Goal: Transaction & Acquisition: Purchase product/service

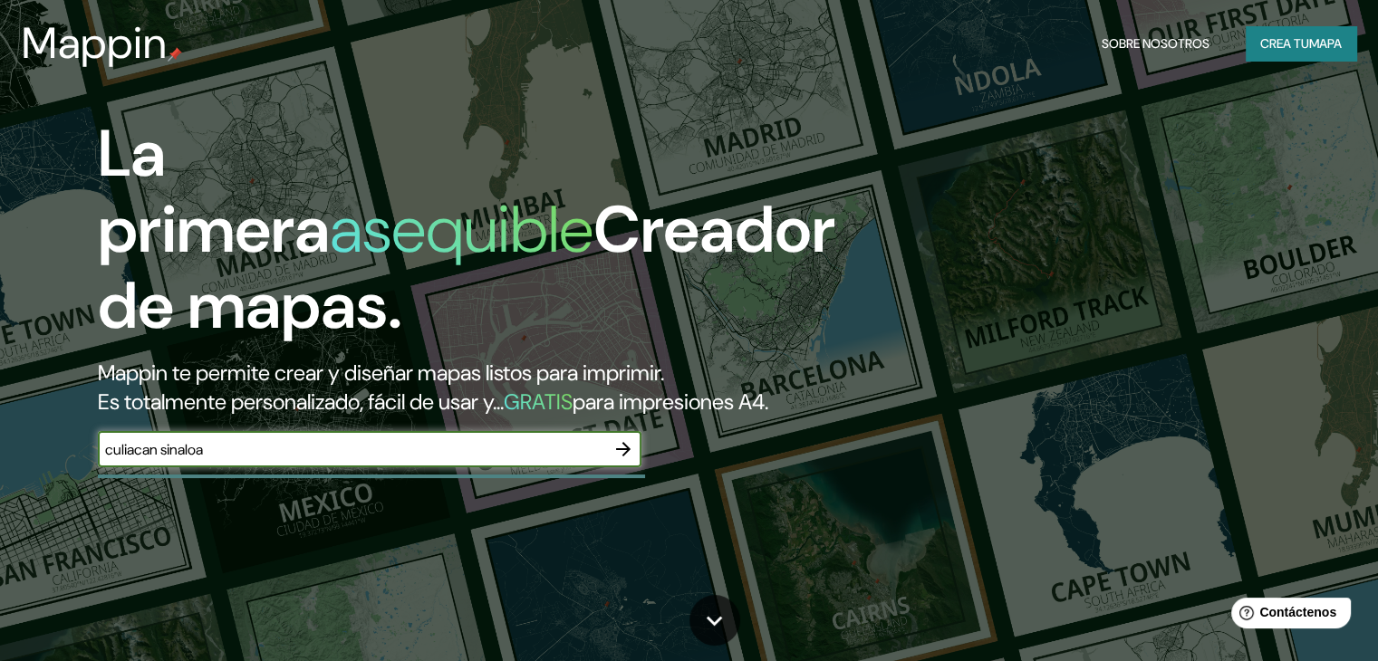
type input "culiacan sinaloa"
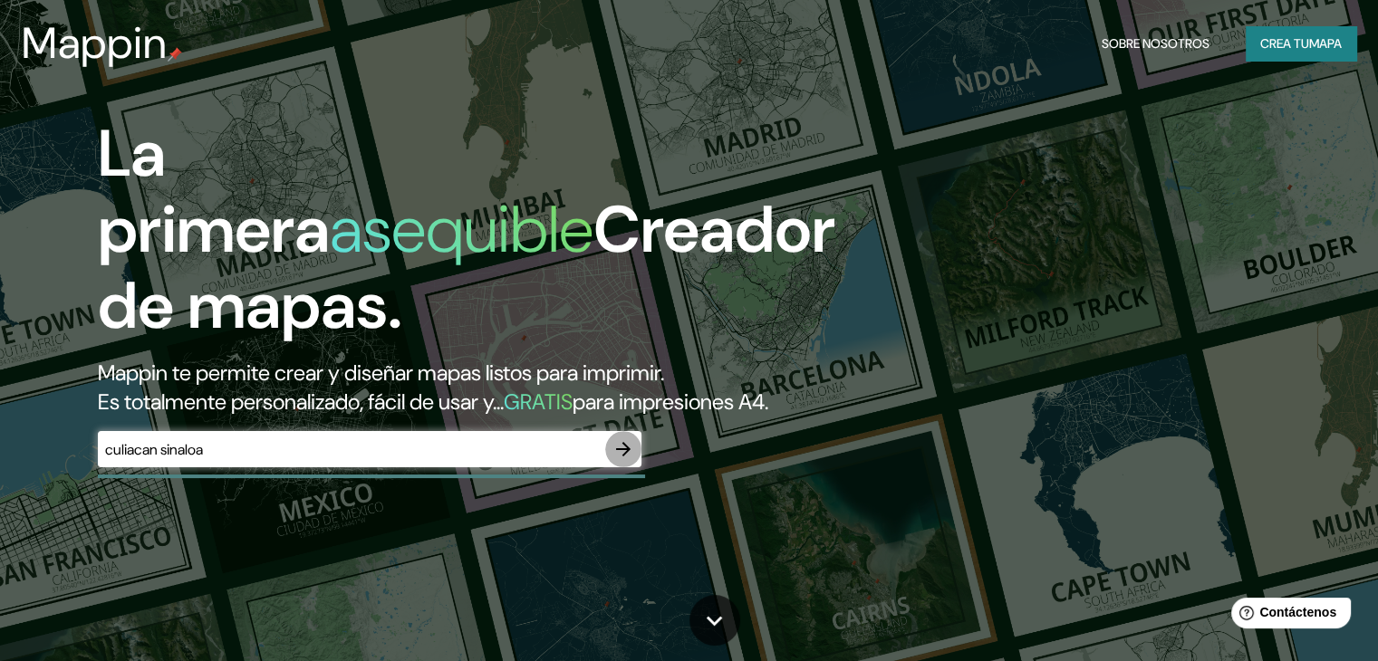
click at [634, 467] on button "button" at bounding box center [623, 449] width 36 height 36
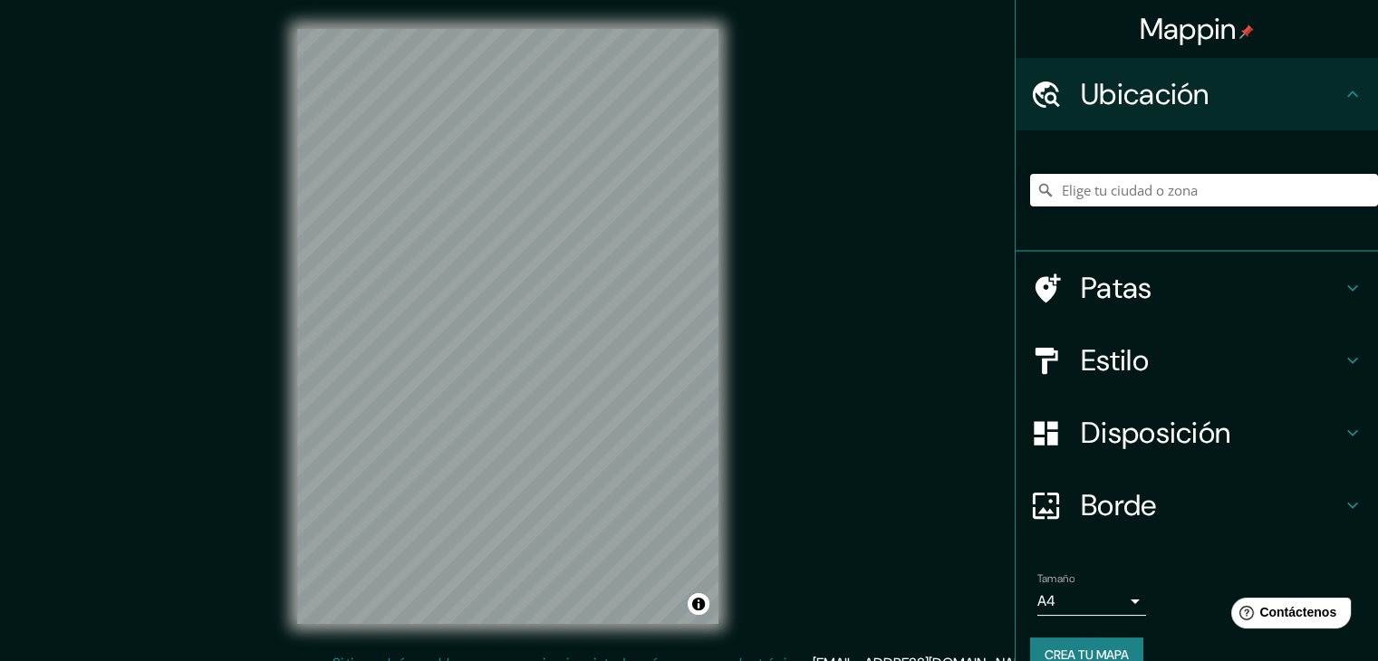
click at [1091, 109] on font "Ubicación" at bounding box center [1145, 94] width 129 height 38
click at [742, 425] on div "© Mapbox © OpenStreetMap Improve this map" at bounding box center [507, 326] width 479 height 653
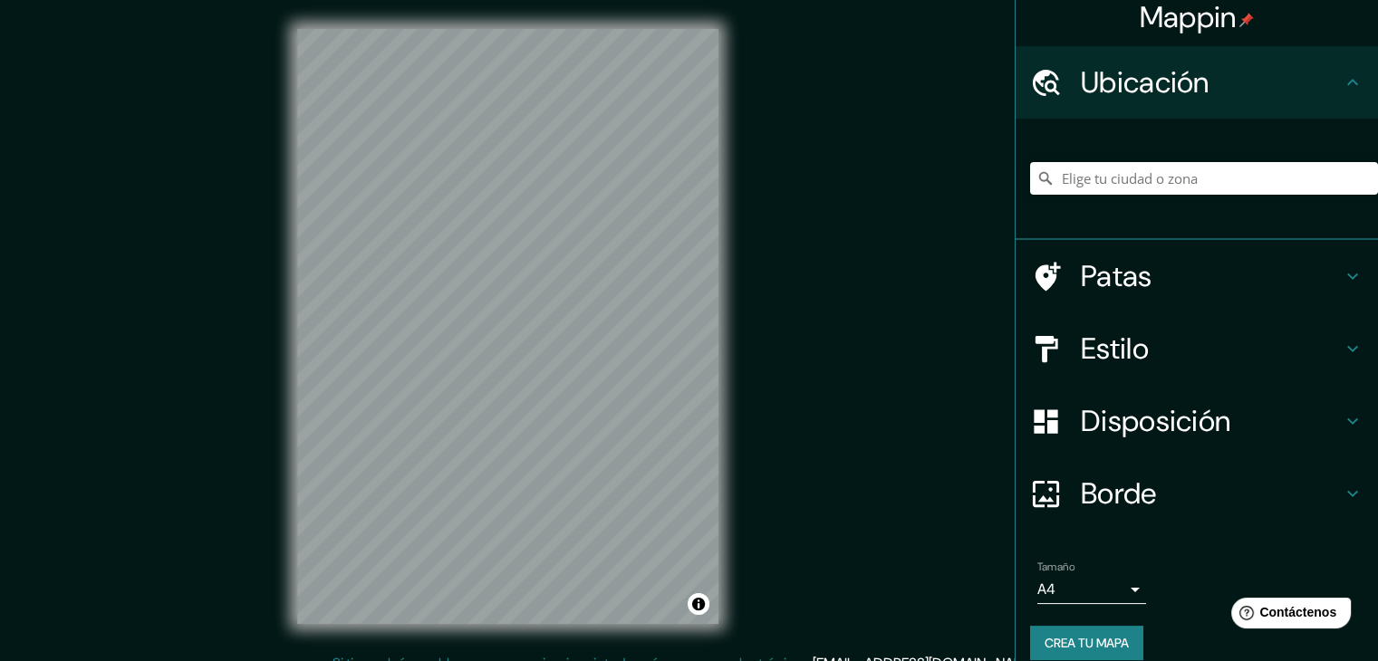
scroll to position [32, 0]
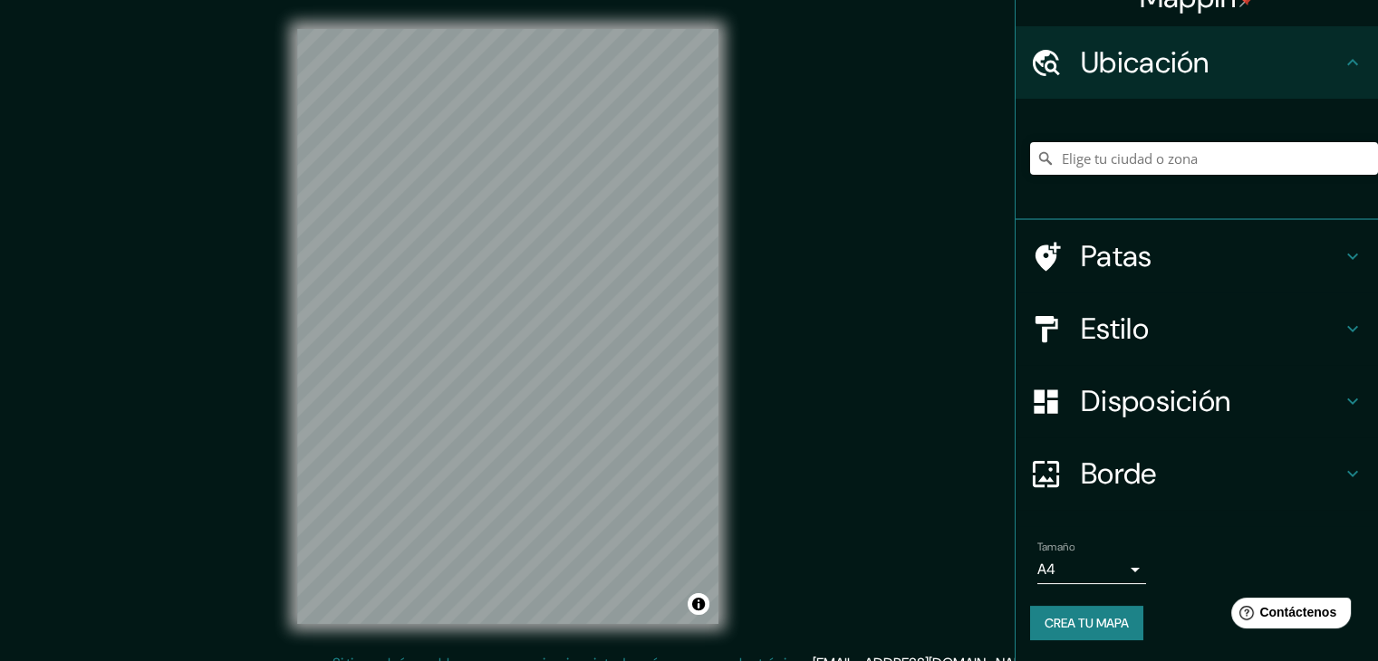
click at [1091, 341] on font "Estilo" at bounding box center [1115, 329] width 68 height 38
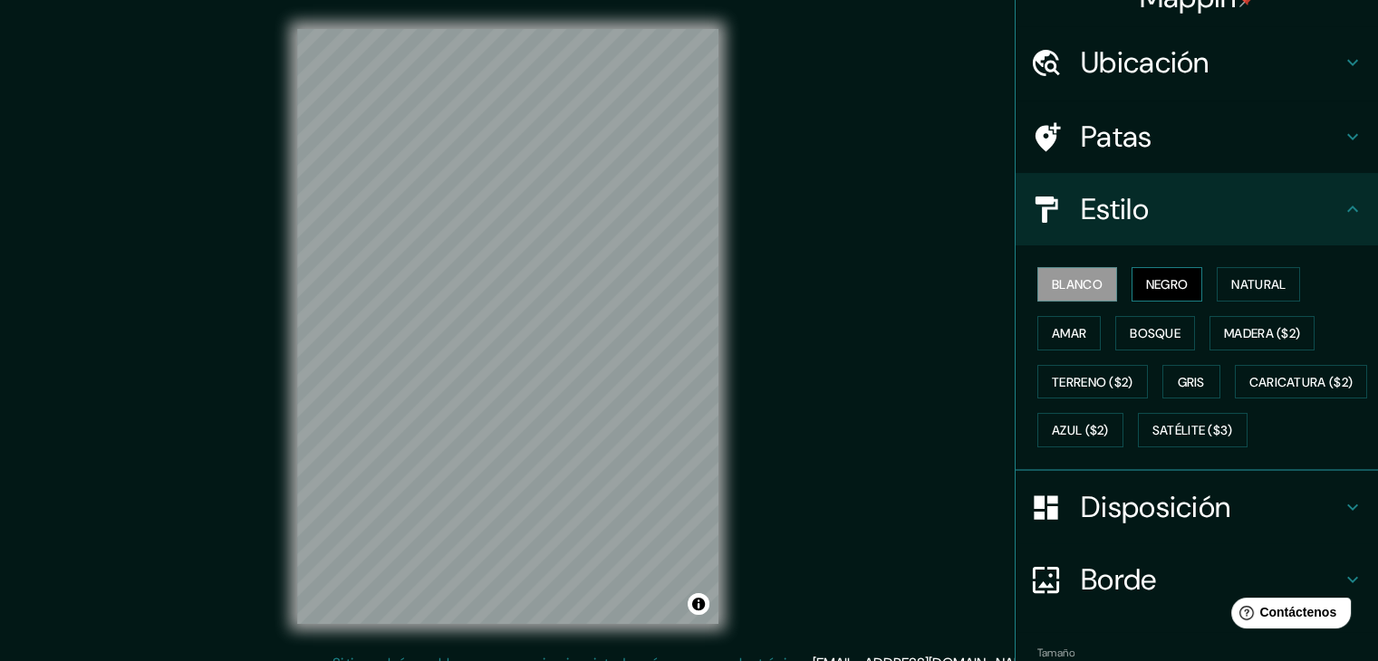
click at [1146, 293] on font "Negro" at bounding box center [1167, 285] width 43 height 24
click at [1052, 327] on font "Amar" at bounding box center [1069, 333] width 34 height 16
click at [1151, 284] on font "Negro" at bounding box center [1167, 284] width 43 height 16
click at [1235, 280] on font "Natural" at bounding box center [1258, 284] width 54 height 16
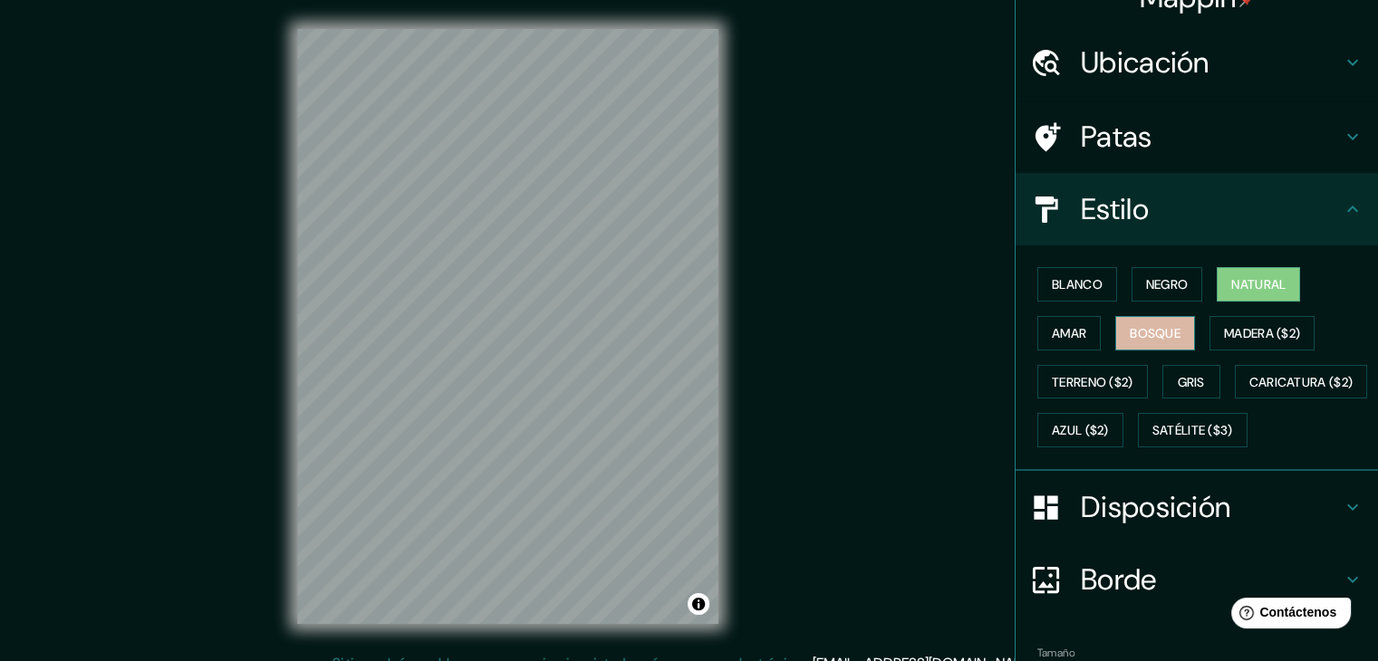
click at [1158, 329] on font "Bosque" at bounding box center [1155, 333] width 51 height 16
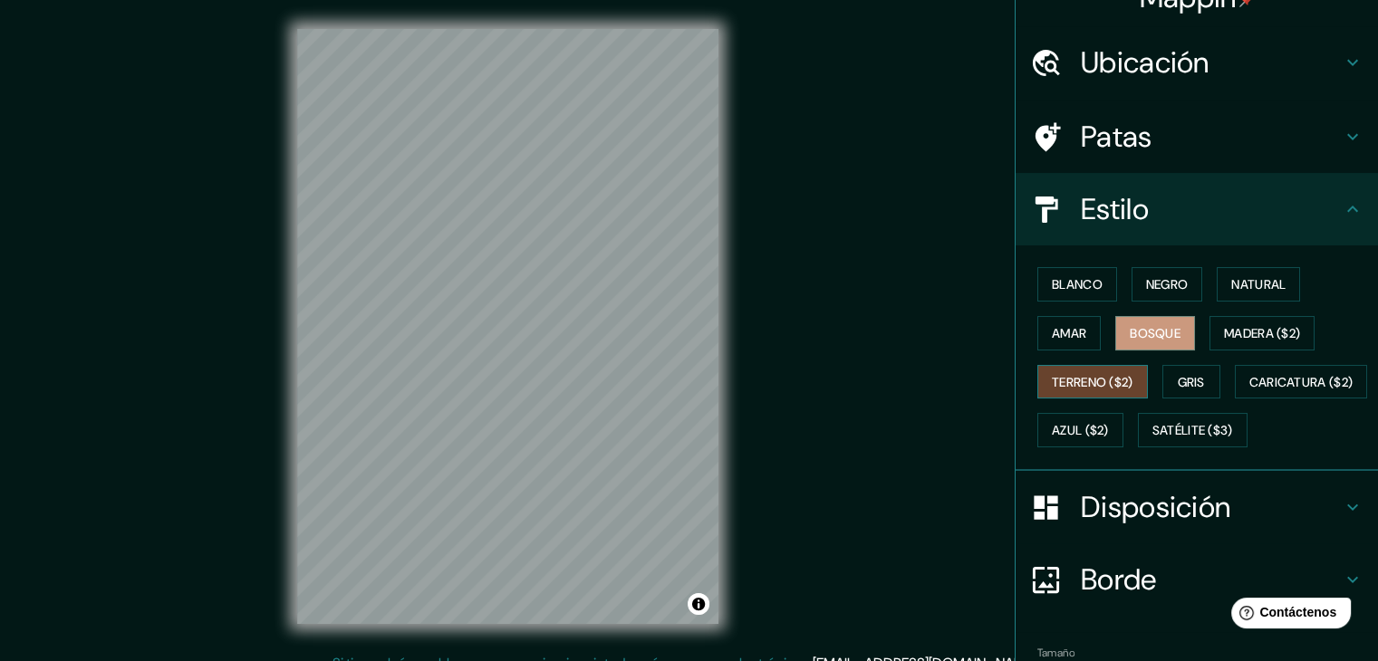
click at [1055, 374] on font "Terreno ($2)" at bounding box center [1093, 382] width 82 height 16
click at [1178, 381] on font "Gris" at bounding box center [1191, 382] width 27 height 16
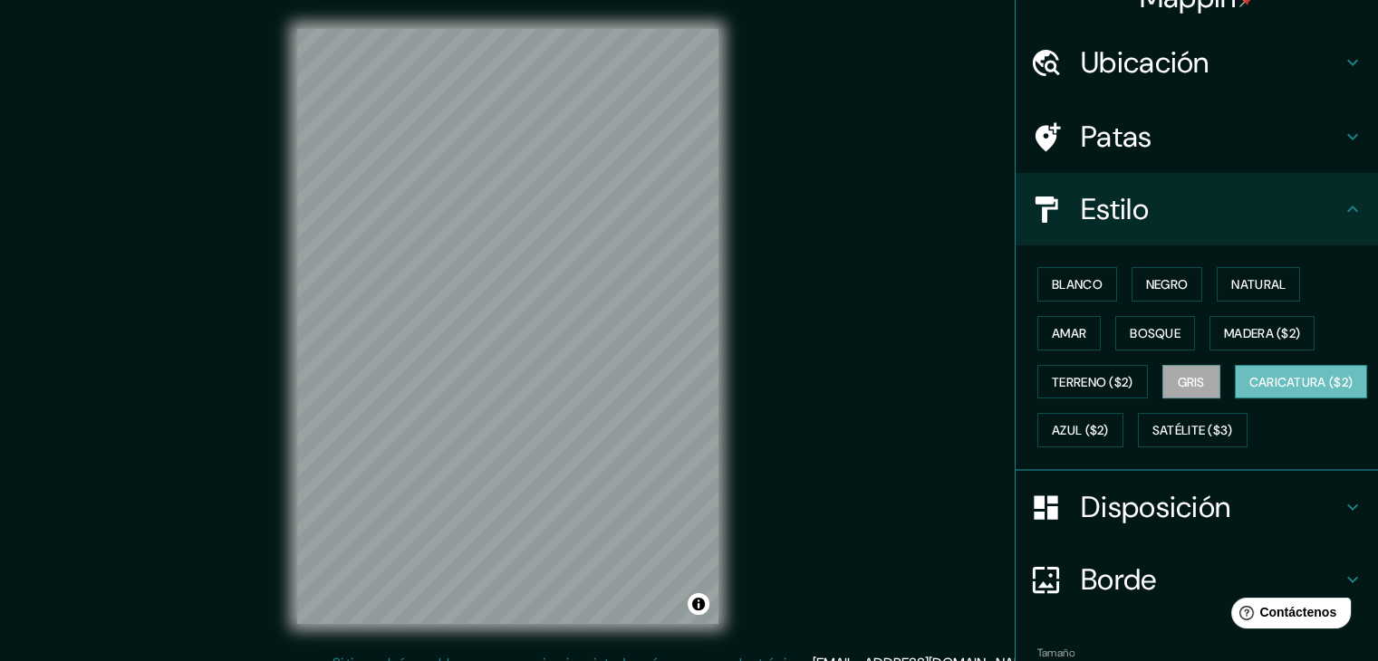
click at [1235, 399] on button "Caricatura ($2)" at bounding box center [1301, 382] width 133 height 34
click at [1156, 336] on font "Bosque" at bounding box center [1155, 333] width 51 height 16
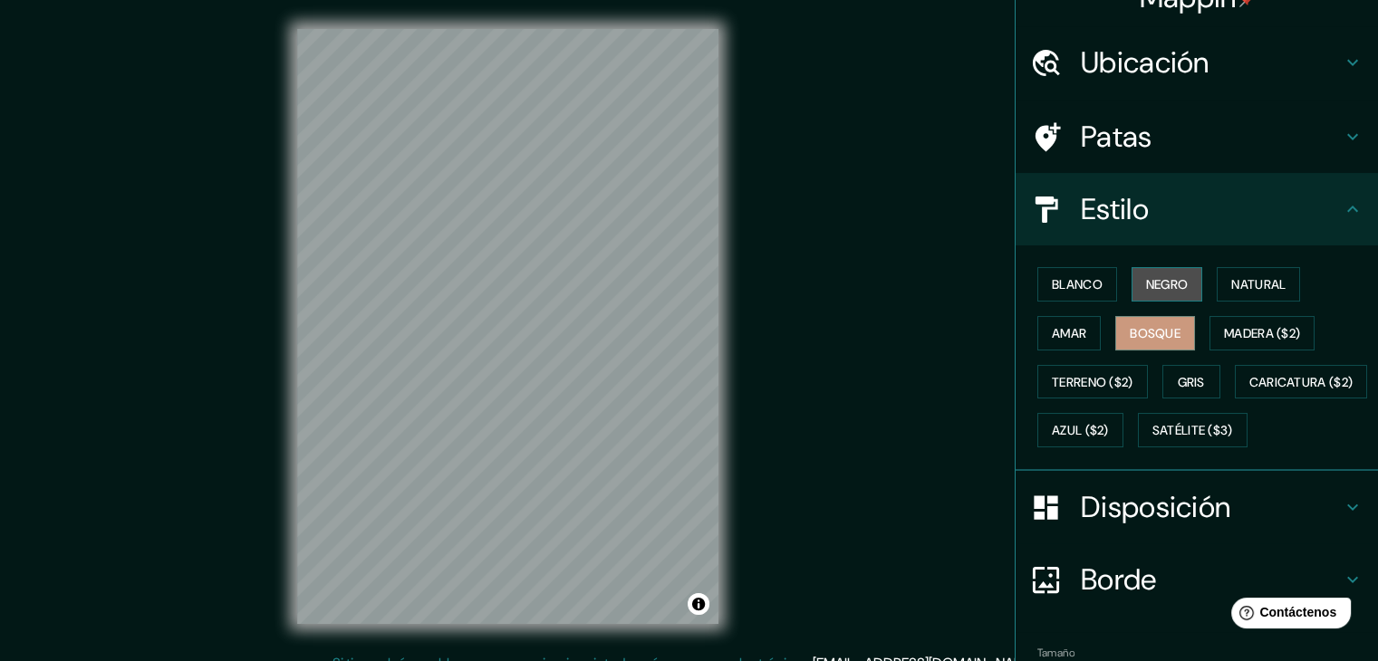
click at [1153, 293] on font "Negro" at bounding box center [1167, 285] width 43 height 24
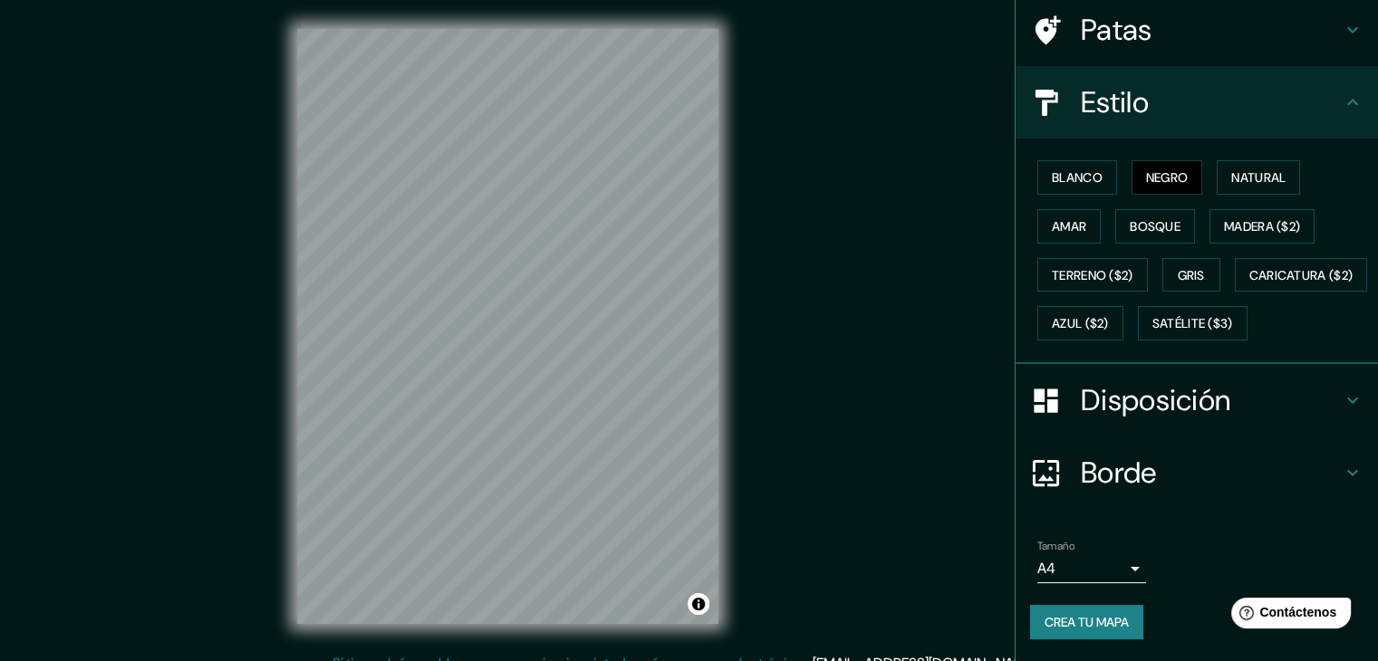
scroll to position [183, 0]
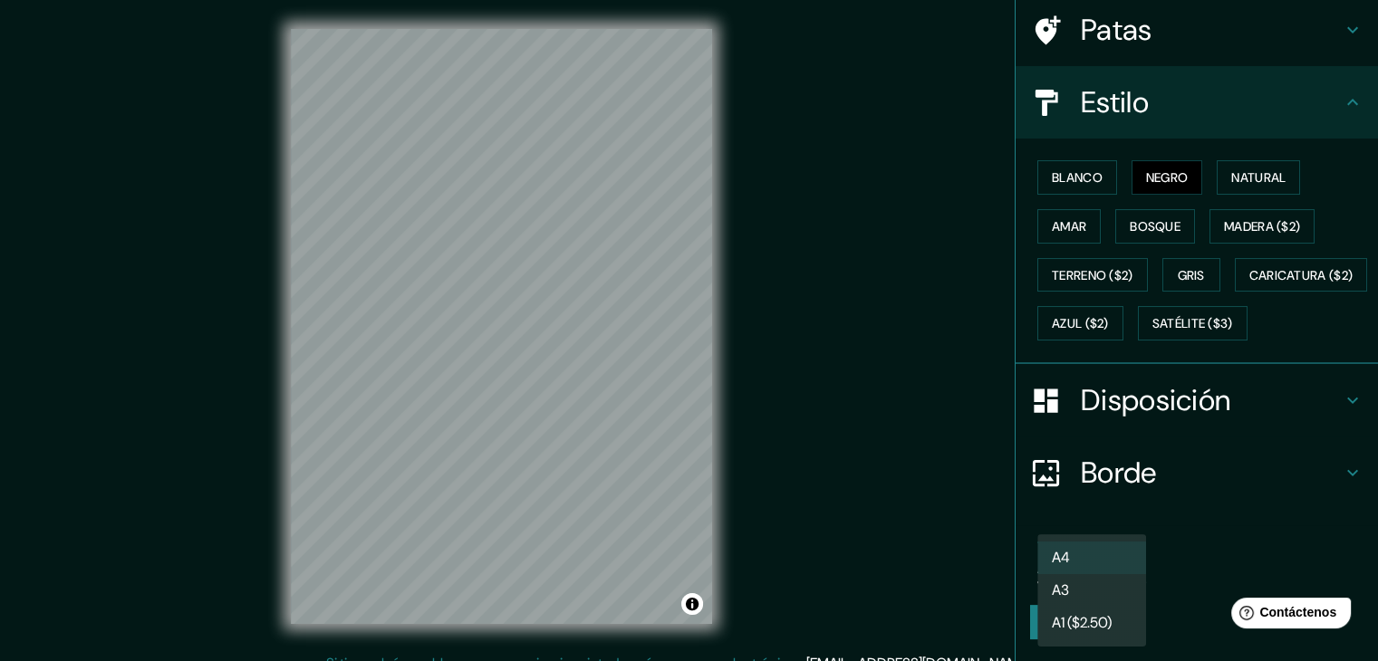
click at [1109, 563] on body "Mappin Ubicación Patas Estilo Blanco Negro Natural Amar Bosque Madera ($2) Terr…" at bounding box center [689, 330] width 1378 height 661
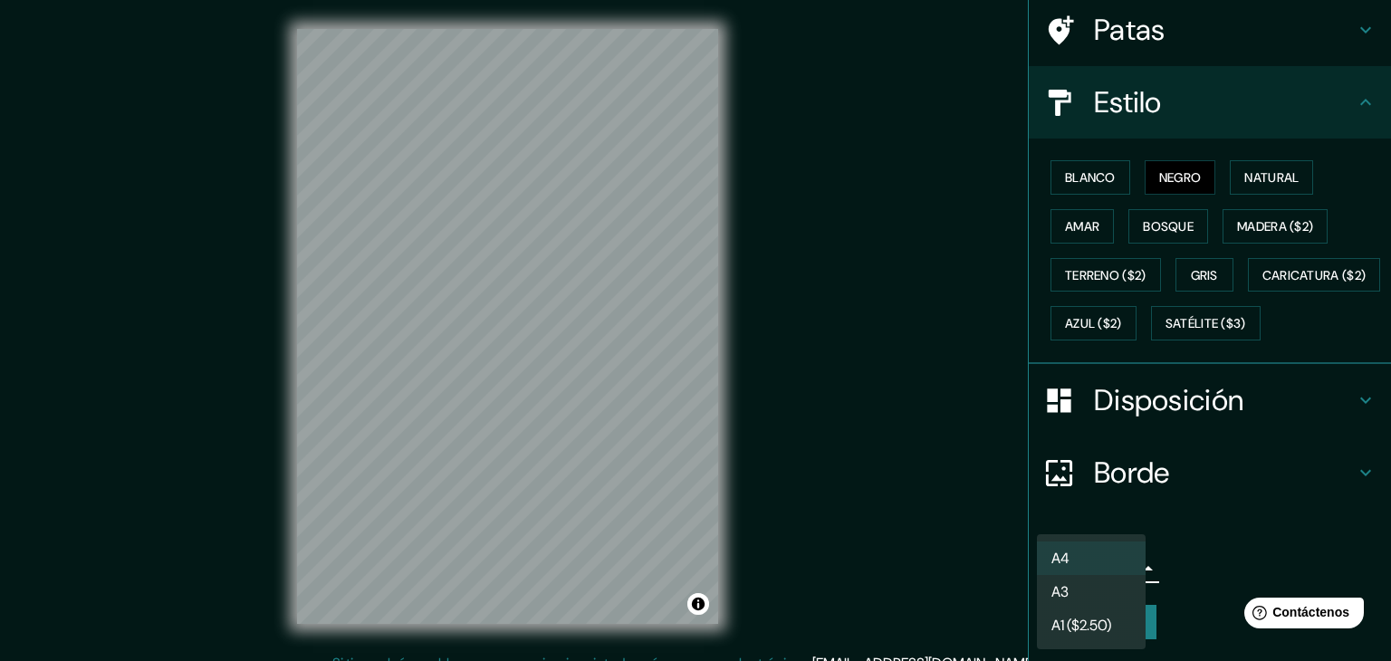
click at [1108, 599] on li "A3" at bounding box center [1091, 592] width 109 height 34
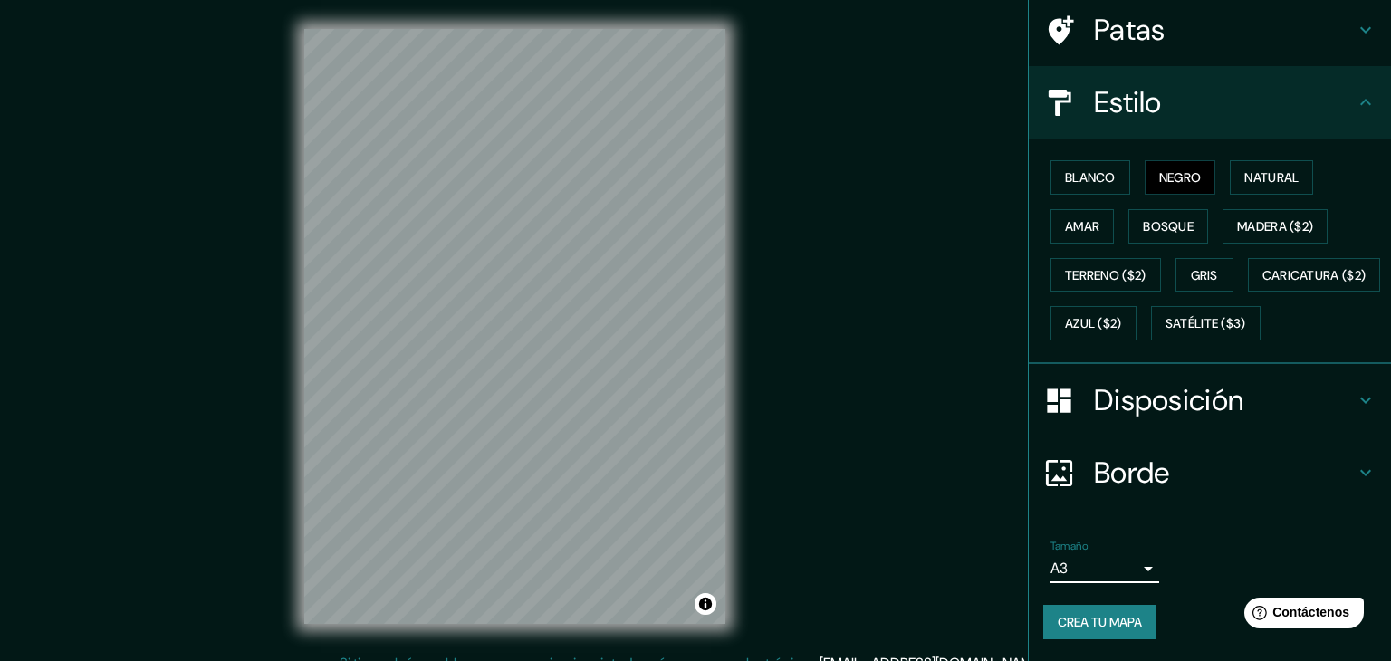
click at [1115, 565] on body "Mappin Ubicación Patas Estilo Blanco Negro Natural Amar Bosque Madera ($2) Terr…" at bounding box center [695, 330] width 1391 height 661
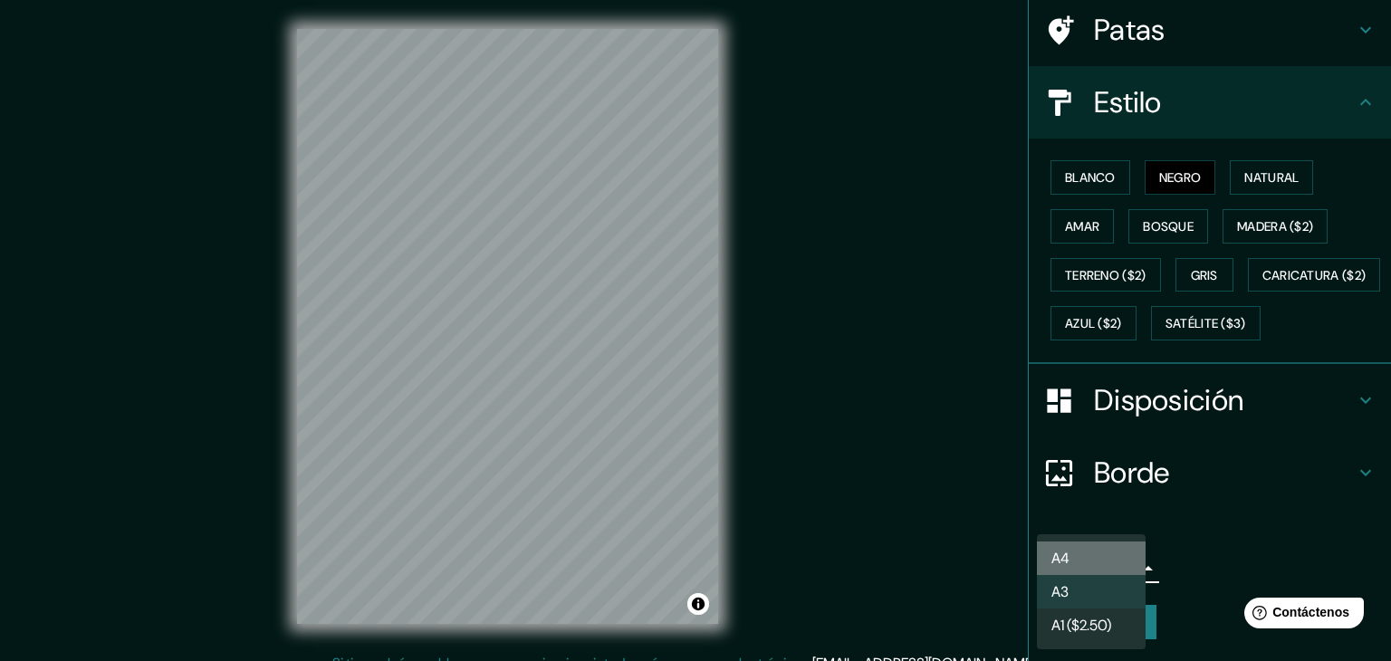
click at [1115, 557] on li "A4" at bounding box center [1091, 559] width 109 height 34
type input "single"
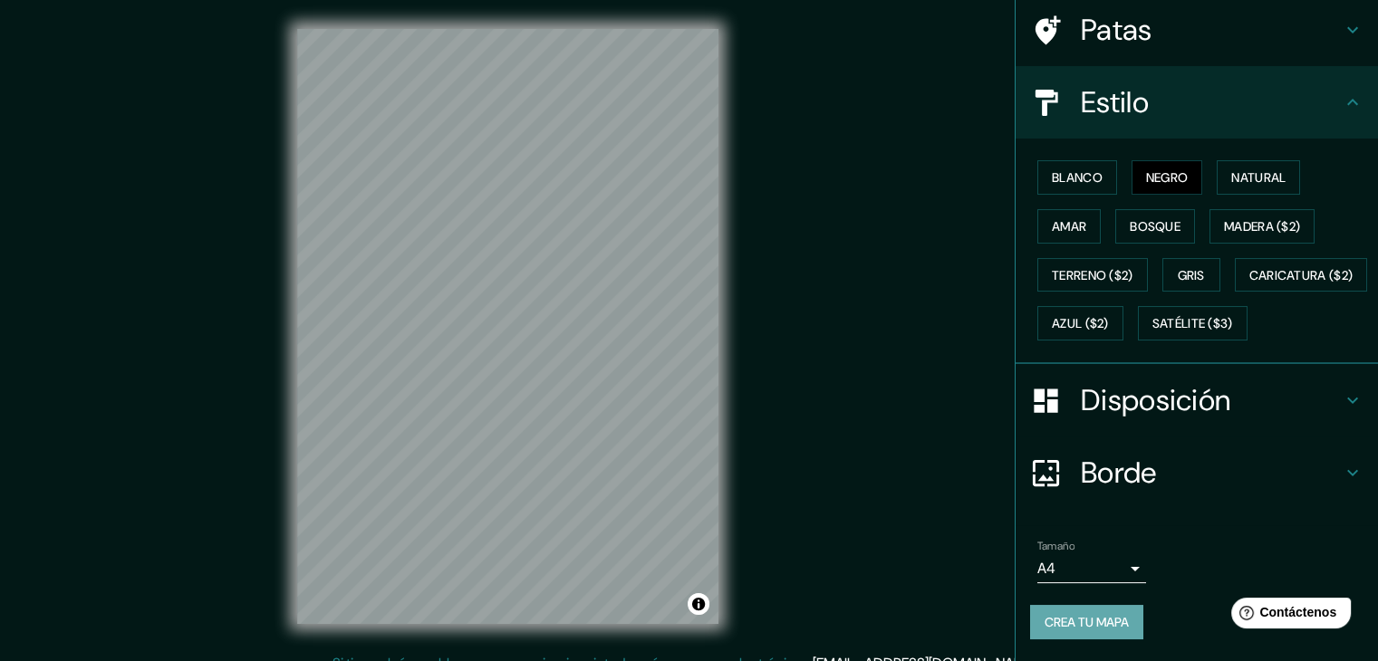
click at [1083, 615] on font "Crea tu mapa" at bounding box center [1086, 622] width 84 height 16
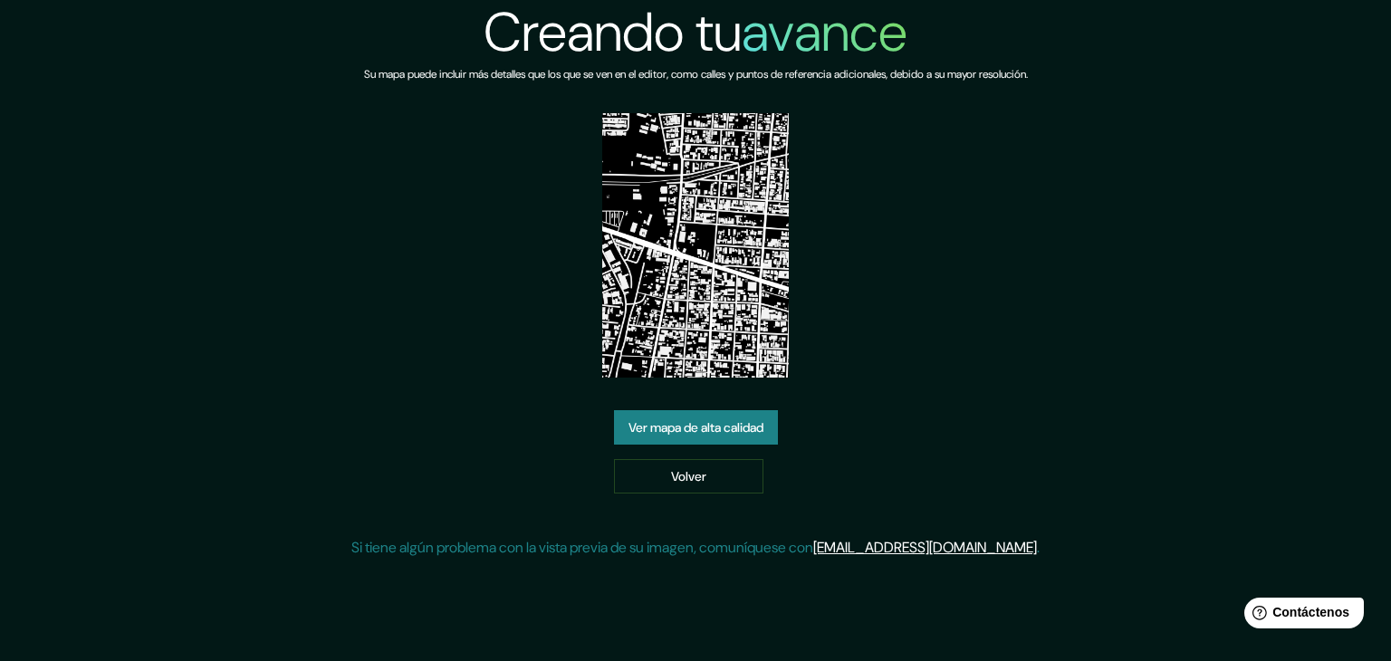
click at [638, 434] on font "Ver mapa de alta calidad" at bounding box center [696, 427] width 135 height 16
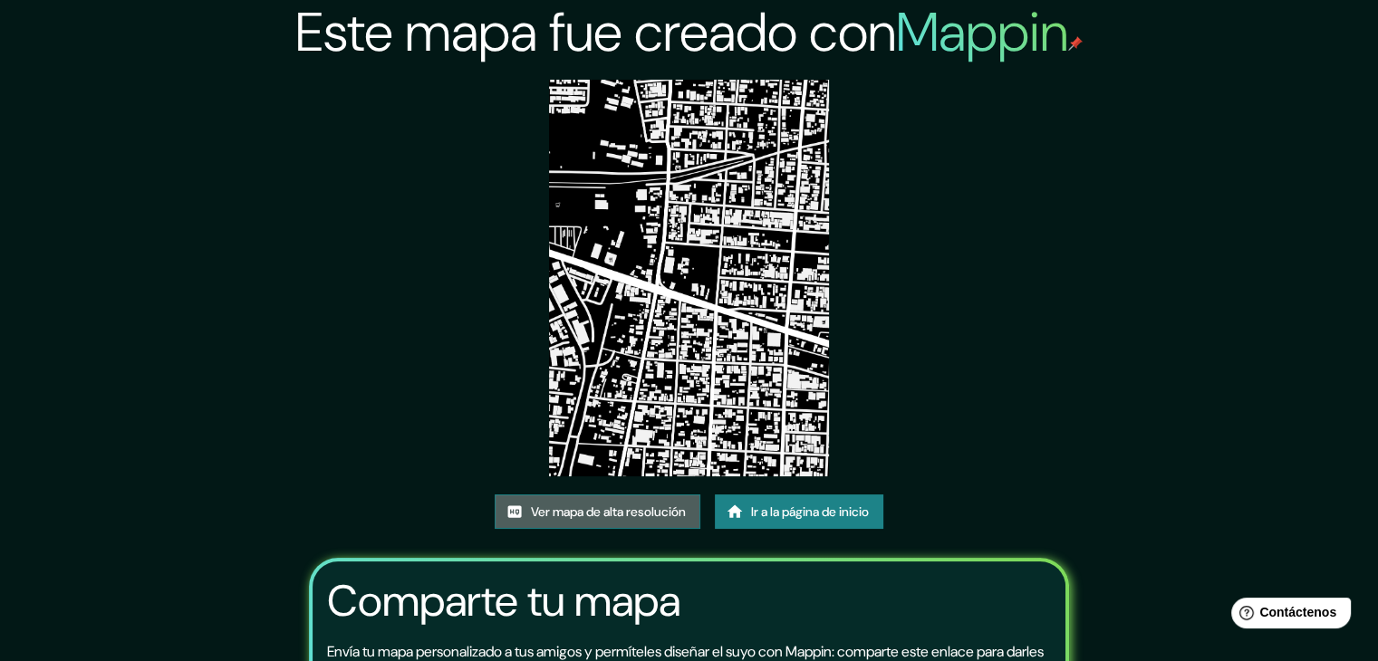
click at [596, 517] on font "Ver mapa de alta resolución" at bounding box center [608, 512] width 155 height 16
